Goal: Task Accomplishment & Management: Use online tool/utility

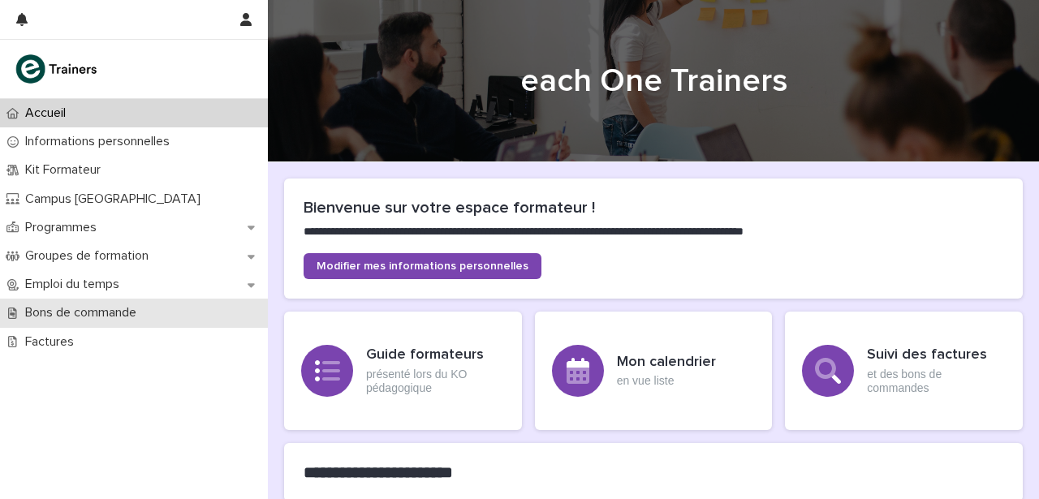
click at [84, 317] on p "Bons de commande" at bounding box center [84, 312] width 131 height 15
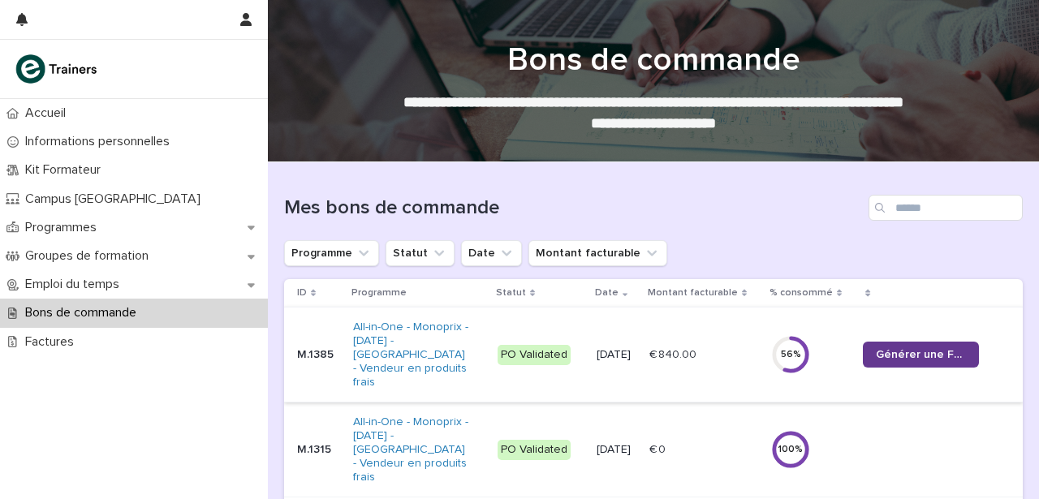
click at [907, 349] on span "Générer une Facture" at bounding box center [920, 354] width 90 height 11
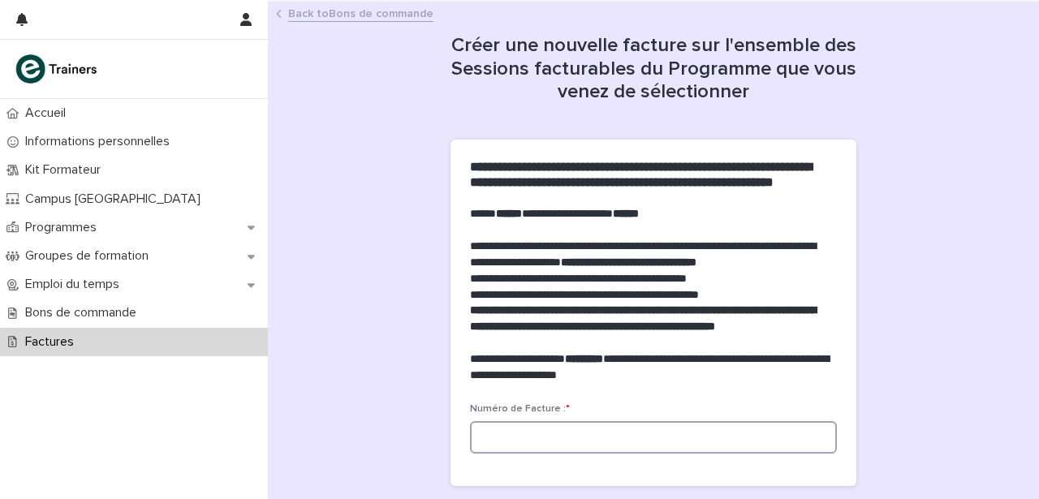
click at [558, 454] on input at bounding box center [653, 437] width 367 height 32
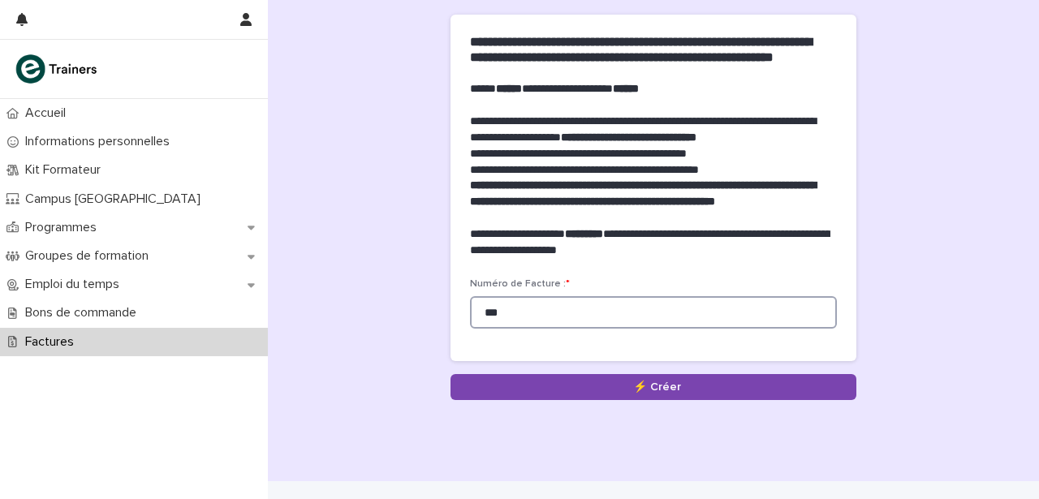
scroll to position [185, 0]
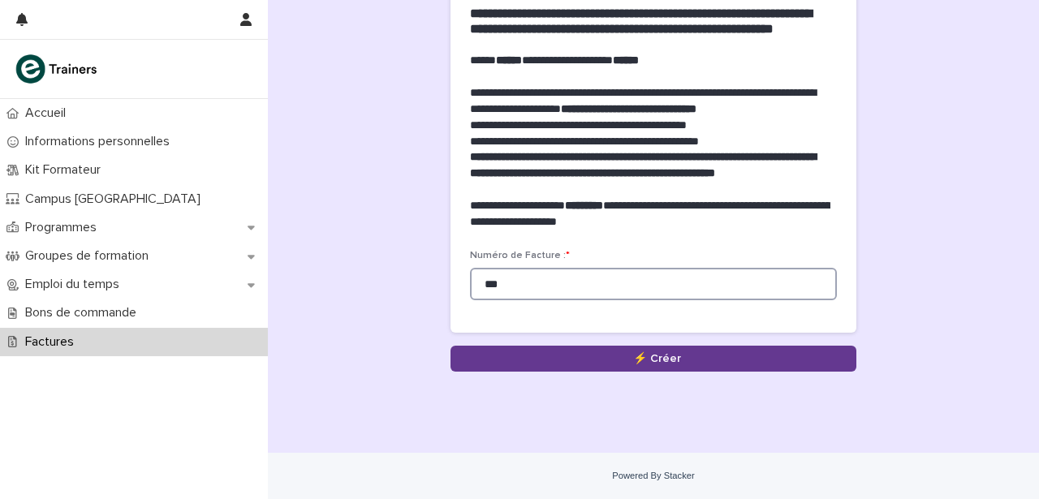
type input "***"
click at [657, 360] on button "Save" at bounding box center [653, 359] width 406 height 26
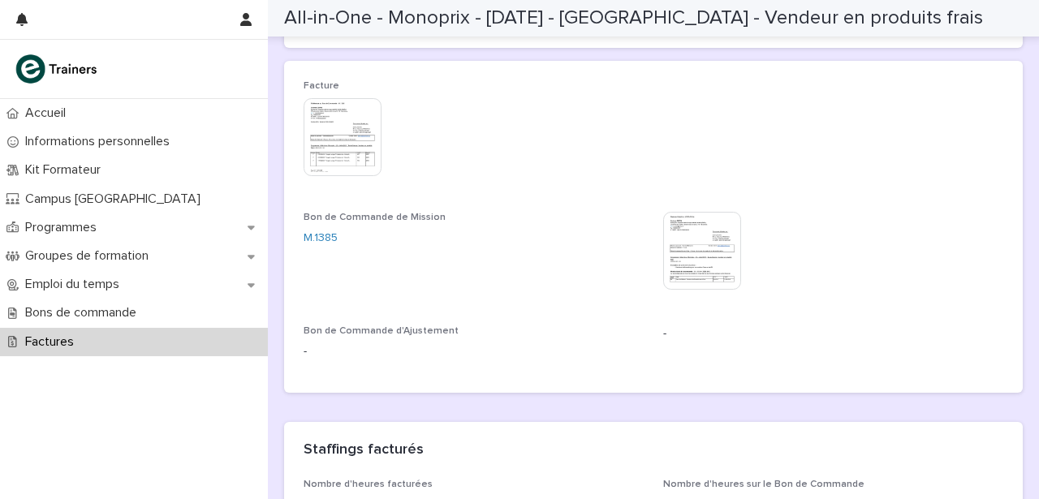
scroll to position [222, 0]
click at [693, 253] on img at bounding box center [702, 249] width 78 height 78
